Goal: Information Seeking & Learning: Find specific page/section

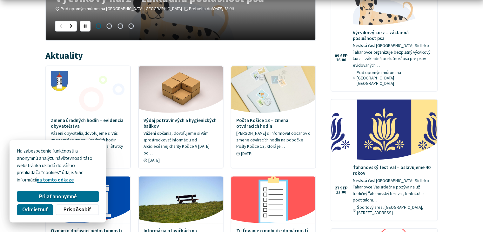
scroll to position [330, 0]
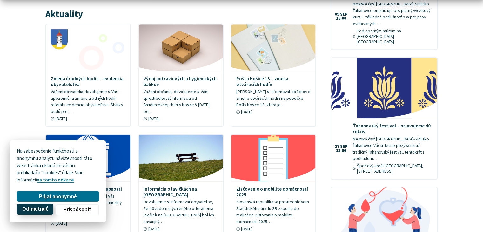
click at [39, 210] on span "Odmietnuť" at bounding box center [34, 209] width 25 height 7
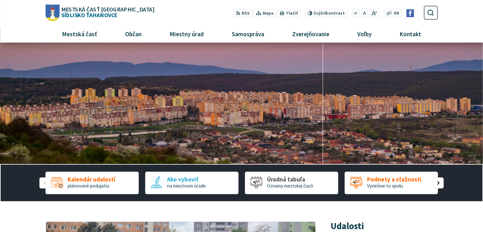
scroll to position [0, 0]
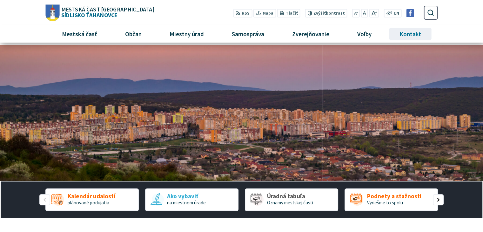
click at [410, 34] on span "Kontakt" at bounding box center [410, 33] width 26 height 17
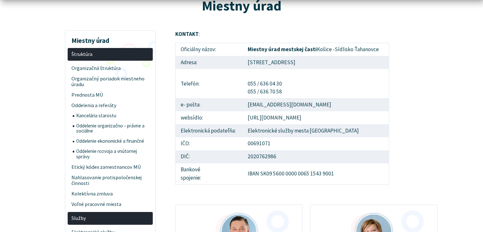
scroll to position [102, 0]
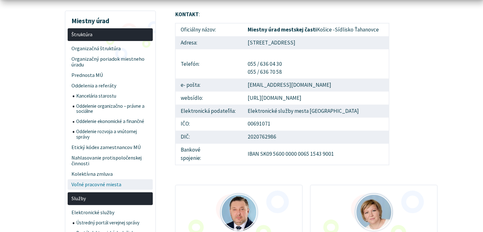
click at [89, 186] on span "Voľné pracovné miesta" at bounding box center [110, 184] width 78 height 10
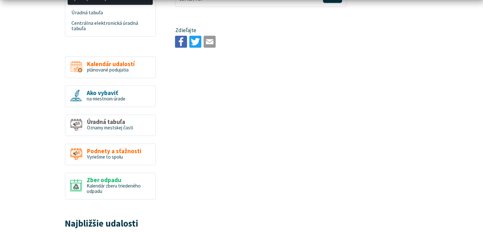
scroll to position [406, 0]
